Goal: Obtain resource: Download file/media

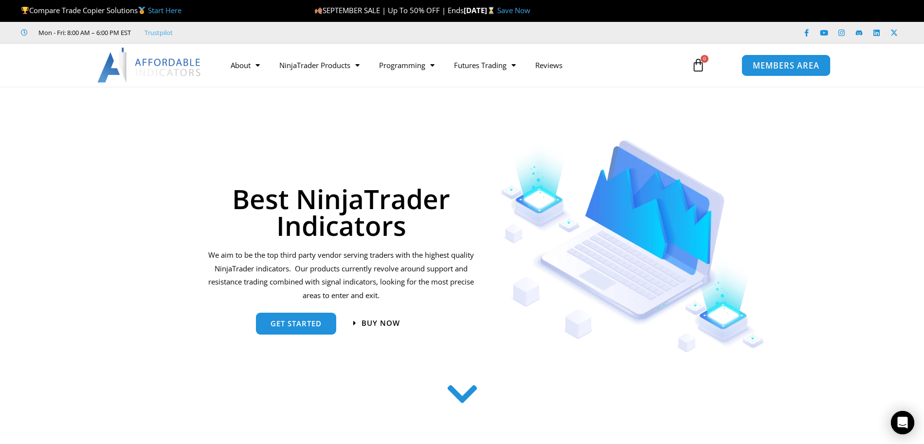
click at [776, 63] on span "MEMBERS AREA" at bounding box center [786, 65] width 67 height 8
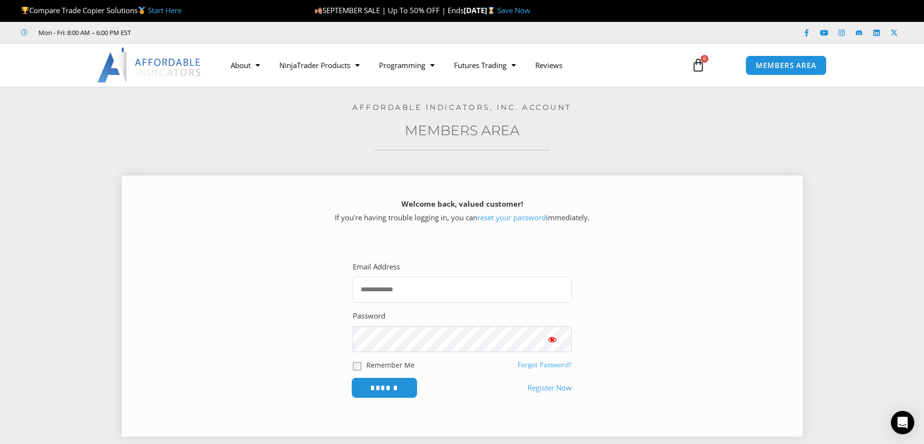
type input "**********"
click at [389, 386] on input "******" at bounding box center [384, 388] width 67 height 21
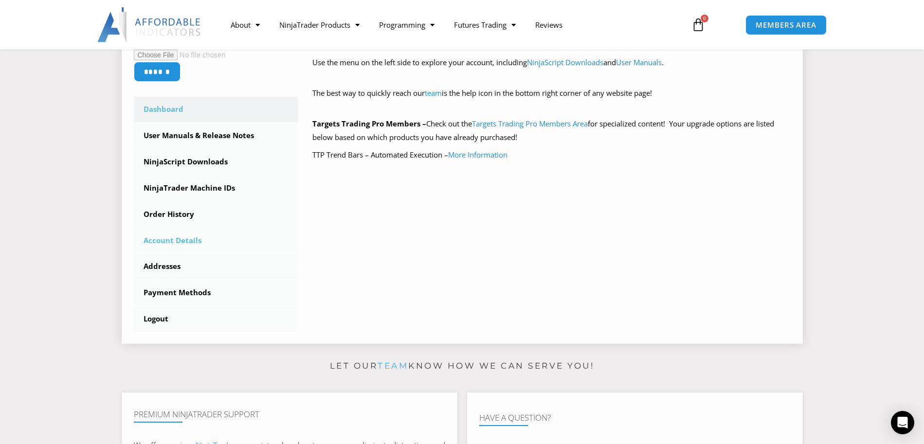
scroll to position [243, 0]
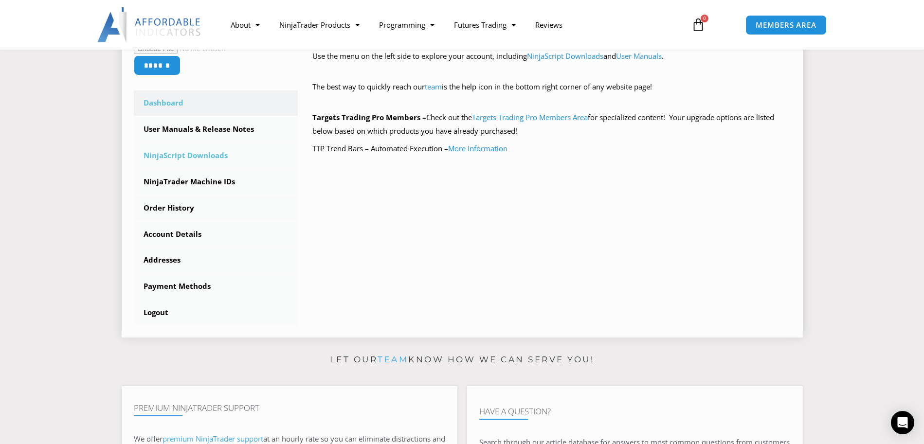
click at [184, 155] on link "NinjaScript Downloads" at bounding box center [216, 155] width 164 height 25
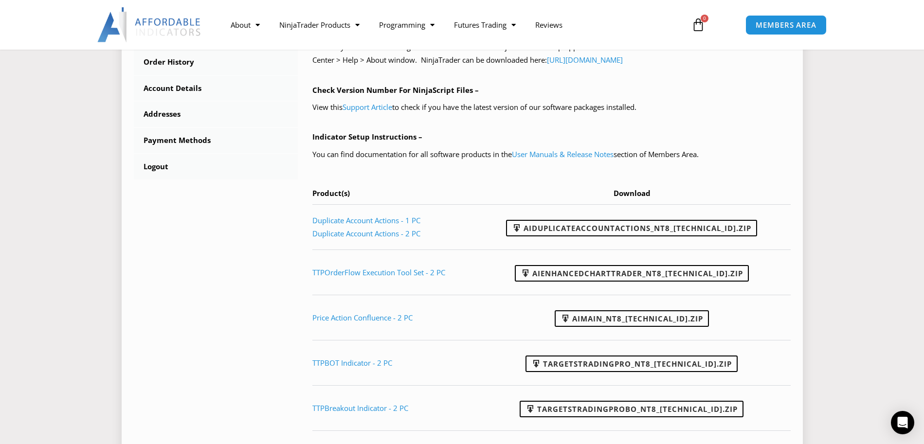
scroll to position [389, 0]
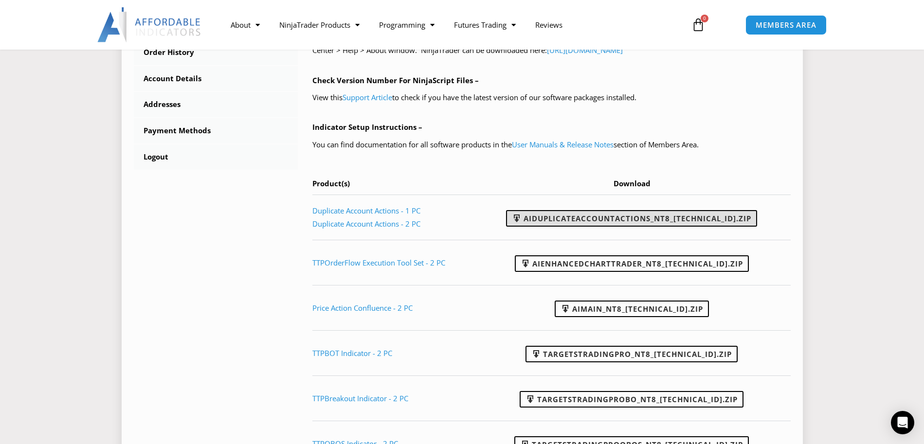
click at [588, 216] on link "AIDuplicateAccountActions_NT8_25.9.24.1.zip" at bounding box center [631, 218] width 251 height 17
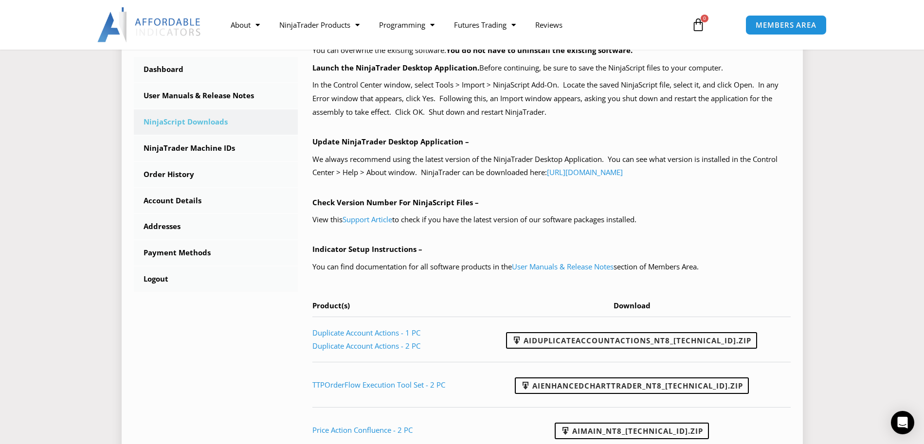
scroll to position [195, 0]
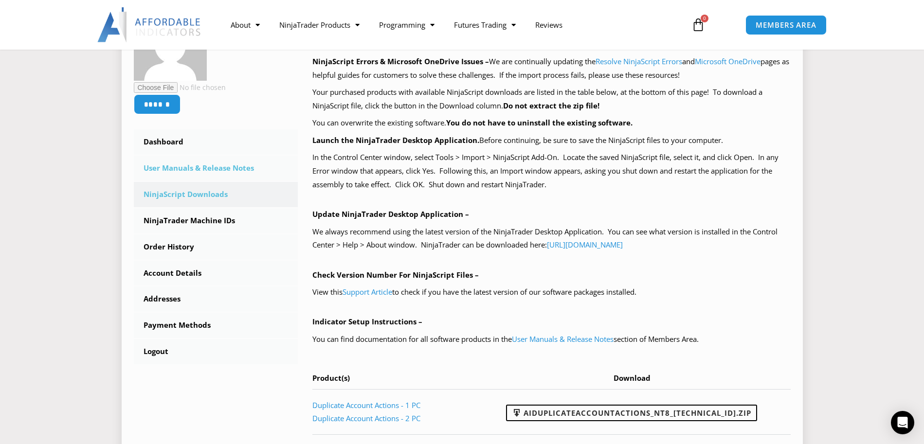
click at [223, 165] on link "User Manuals & Release Notes" at bounding box center [216, 168] width 164 height 25
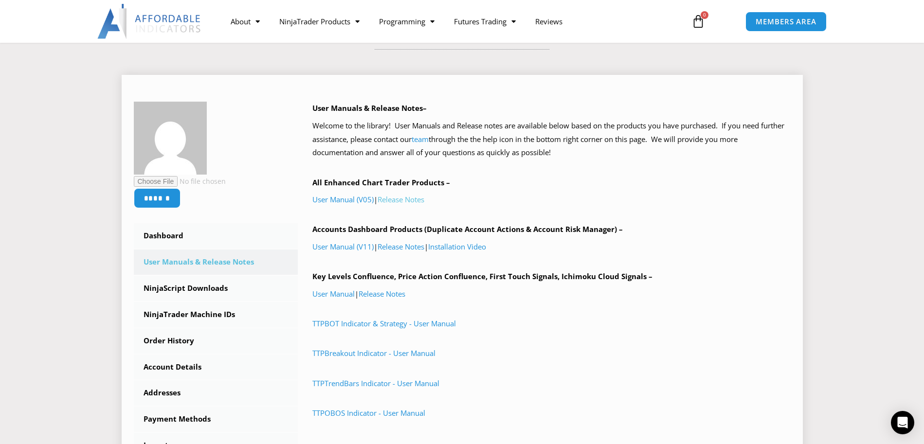
scroll to position [49, 0]
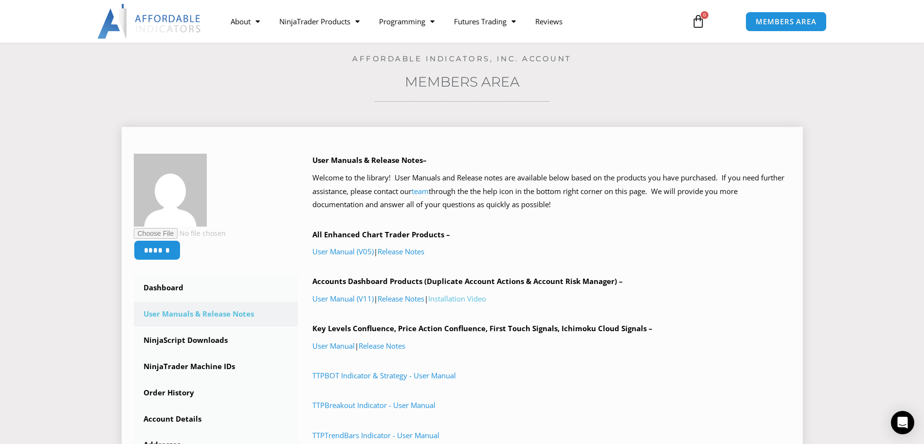
click at [461, 297] on link "Installation Video" at bounding box center [457, 299] width 58 height 10
